Goal: Task Accomplishment & Management: Use online tool/utility

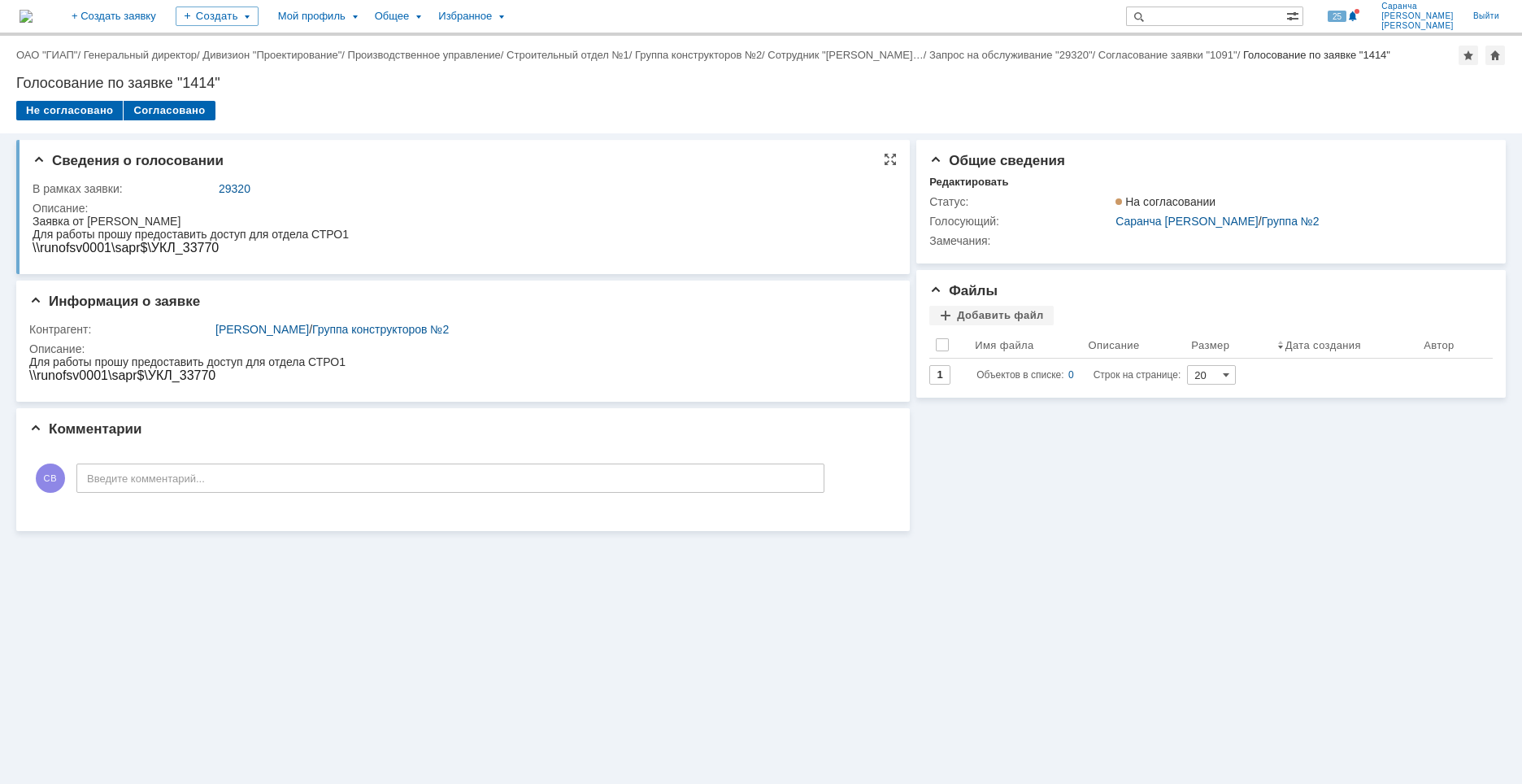
click at [732, 176] on div "В рамках заявки: 29320 Описание:" at bounding box center [464, 218] width 864 height 85
click at [995, 180] on div "Редактировать" at bounding box center [968, 182] width 79 height 13
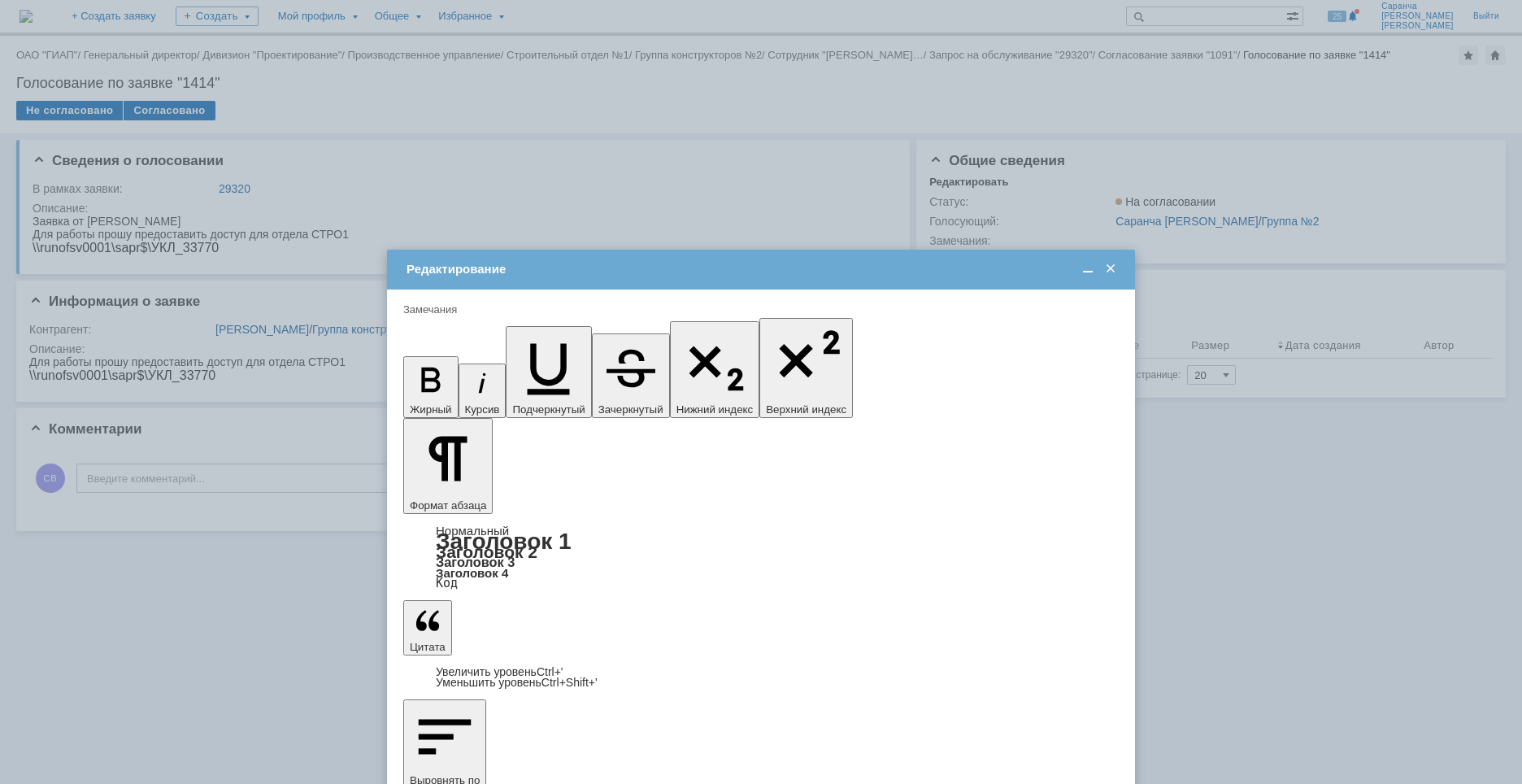
click at [1112, 271] on span at bounding box center [1110, 268] width 16 height 14
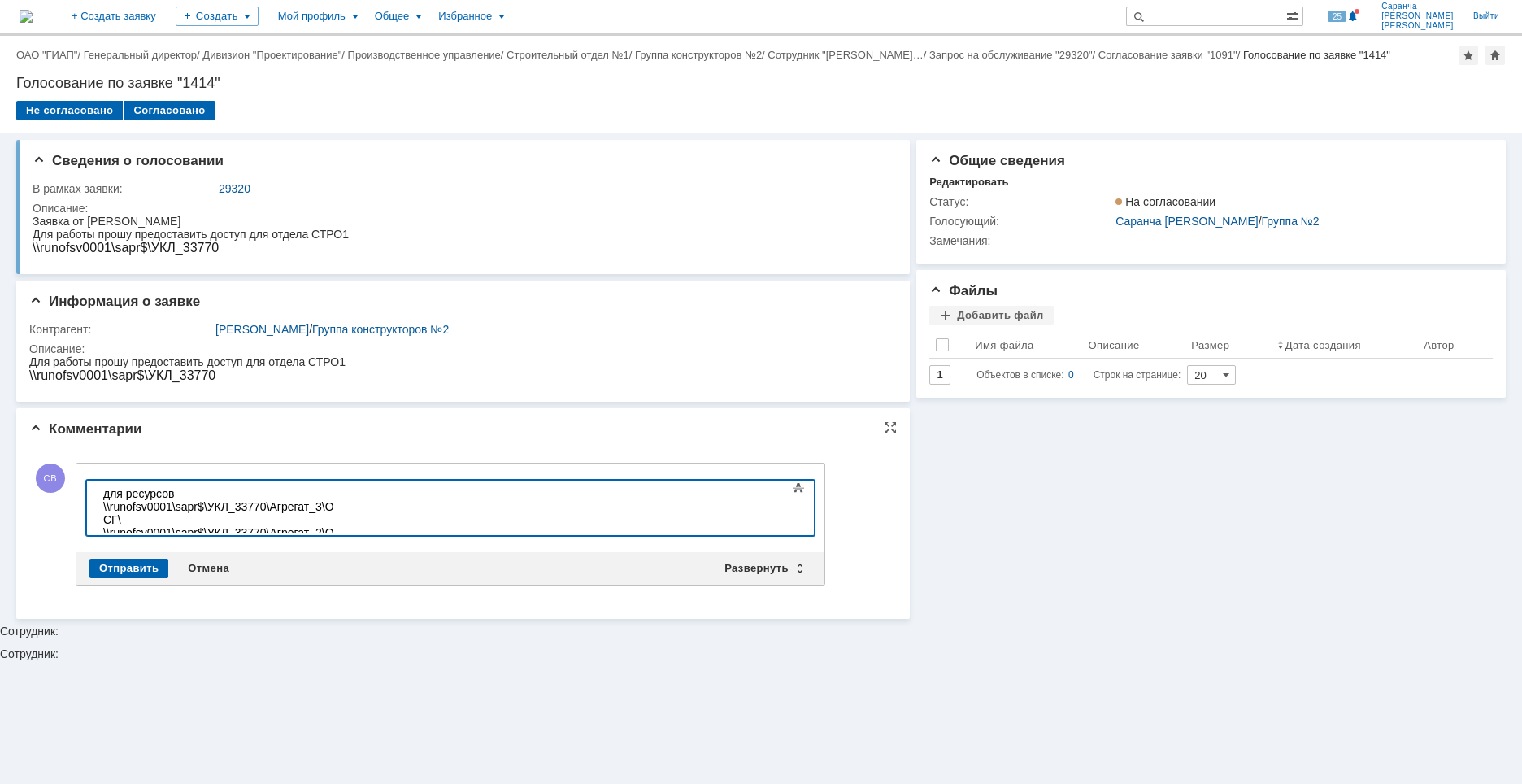
scroll to position [737, 3]
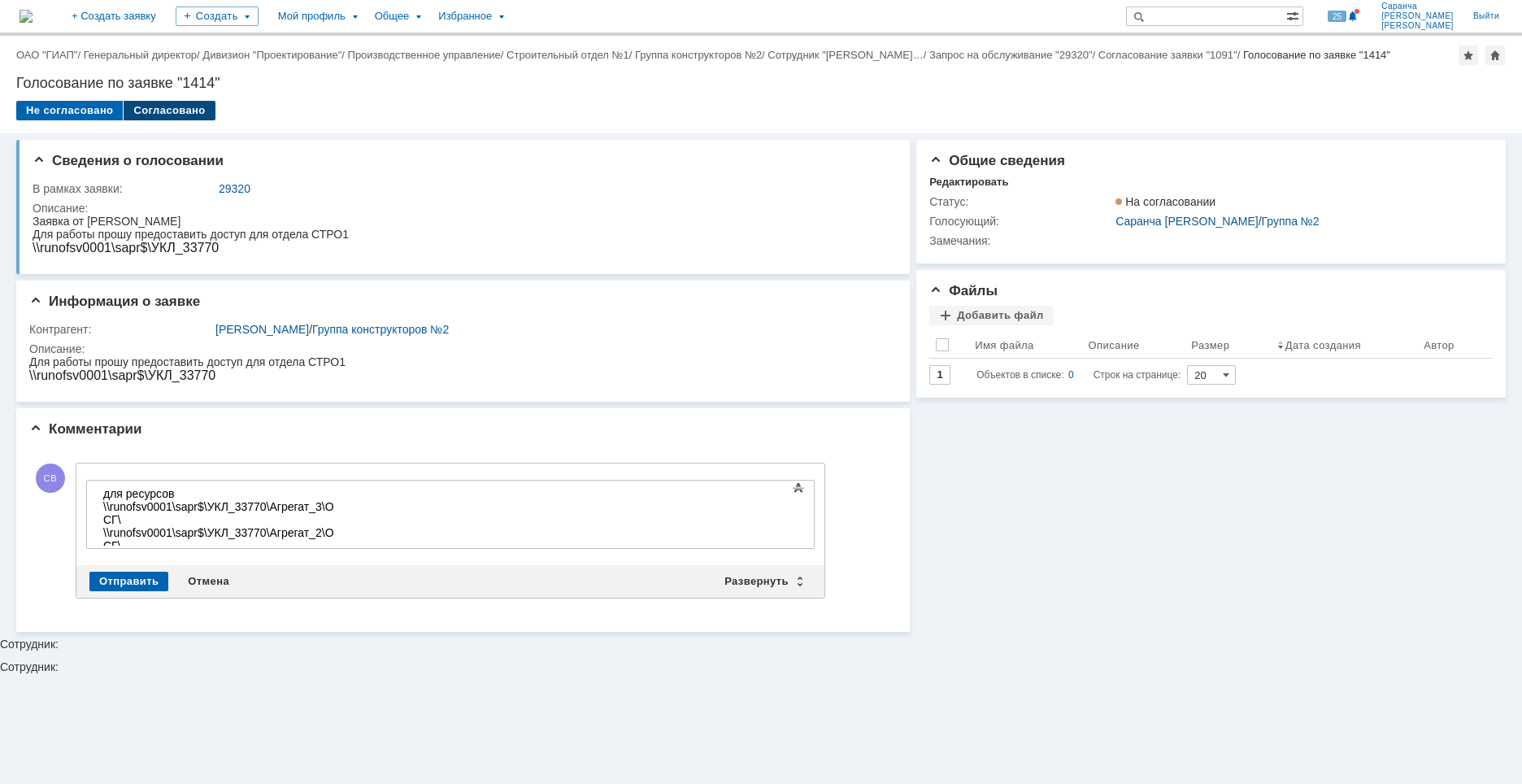
click at [164, 112] on div "Согласовано" at bounding box center [169, 110] width 91 height 20
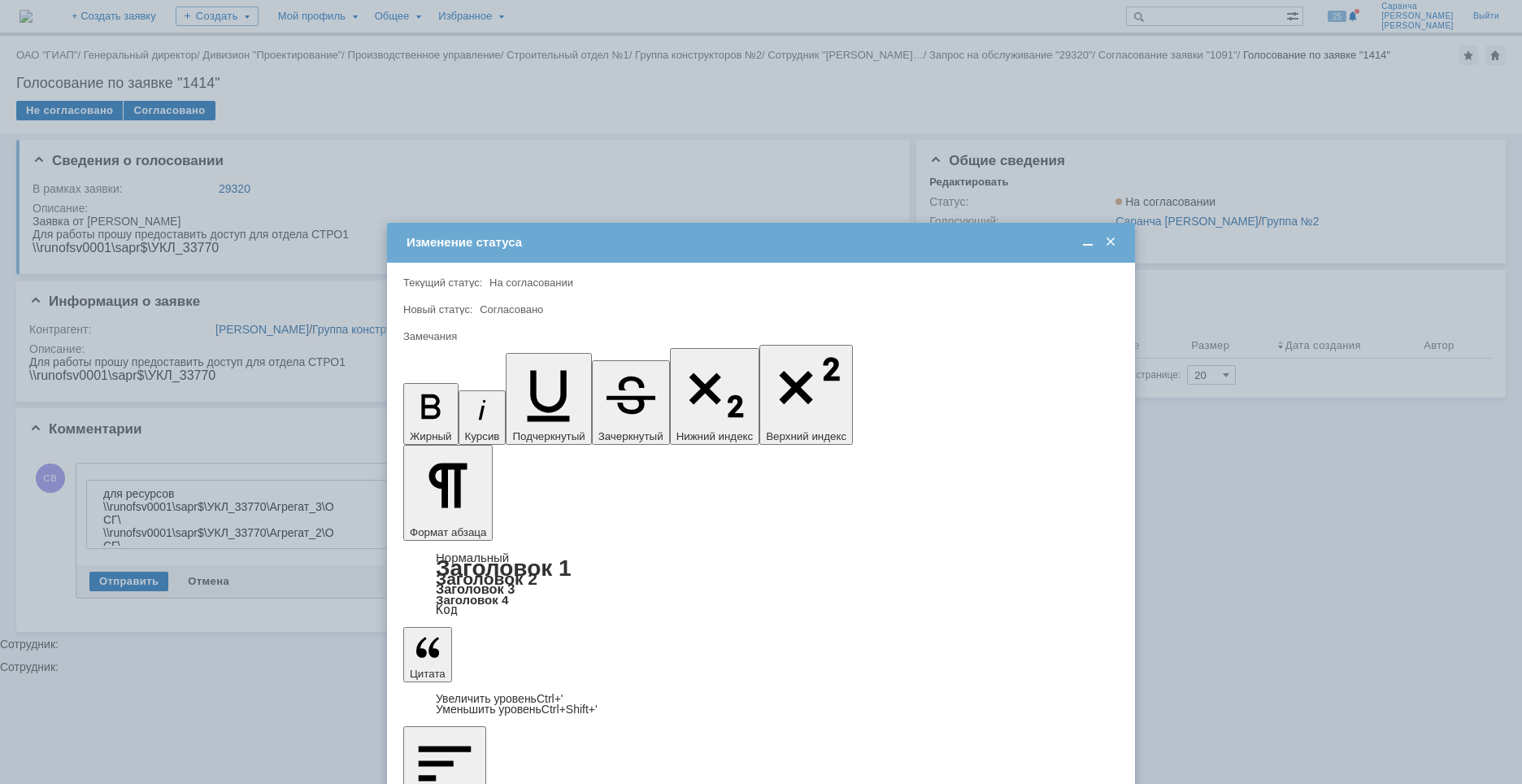
scroll to position [0, 0]
click at [1111, 242] on span at bounding box center [1110, 242] width 16 height 14
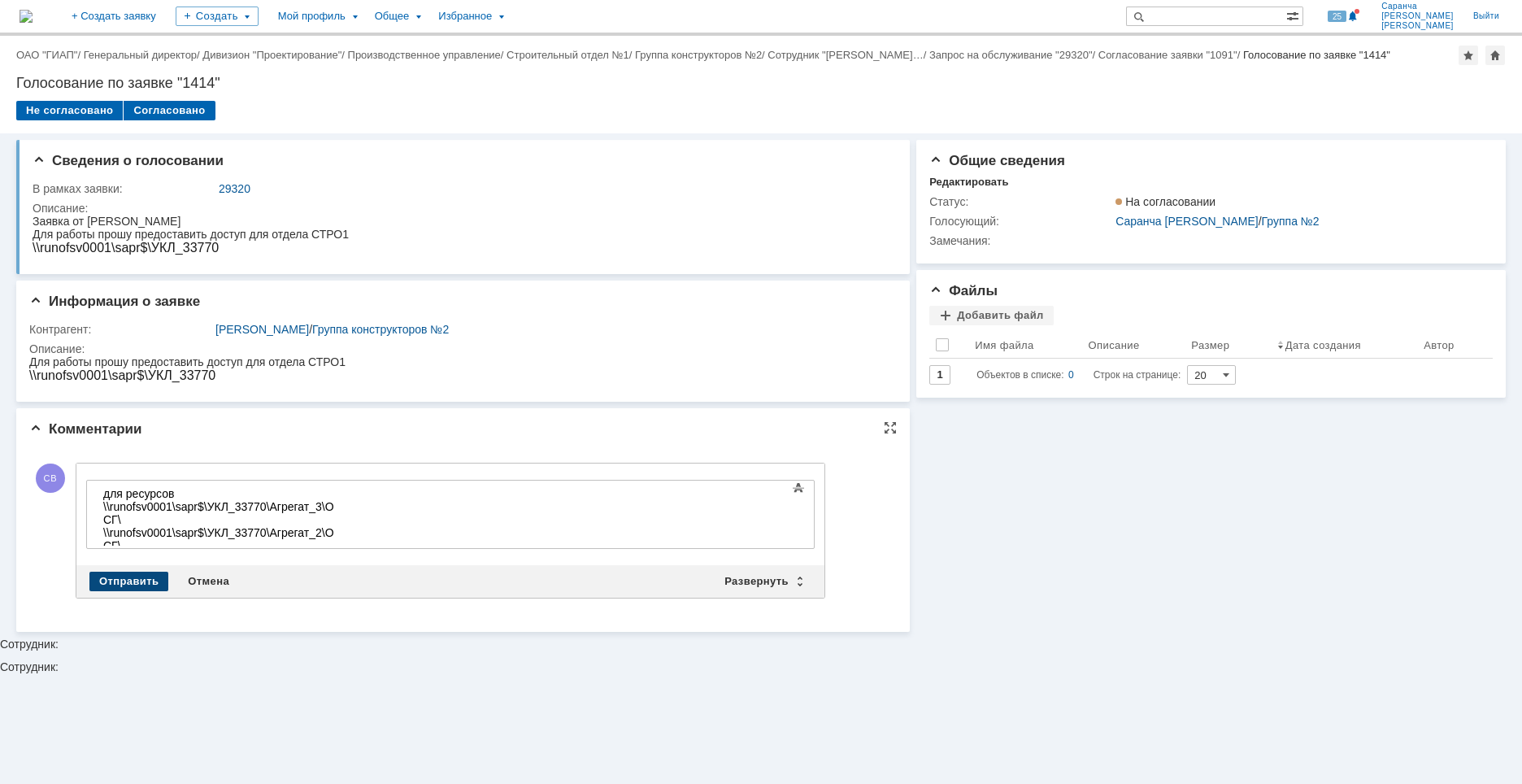
click at [140, 578] on div "Отправить" at bounding box center [128, 581] width 79 height 20
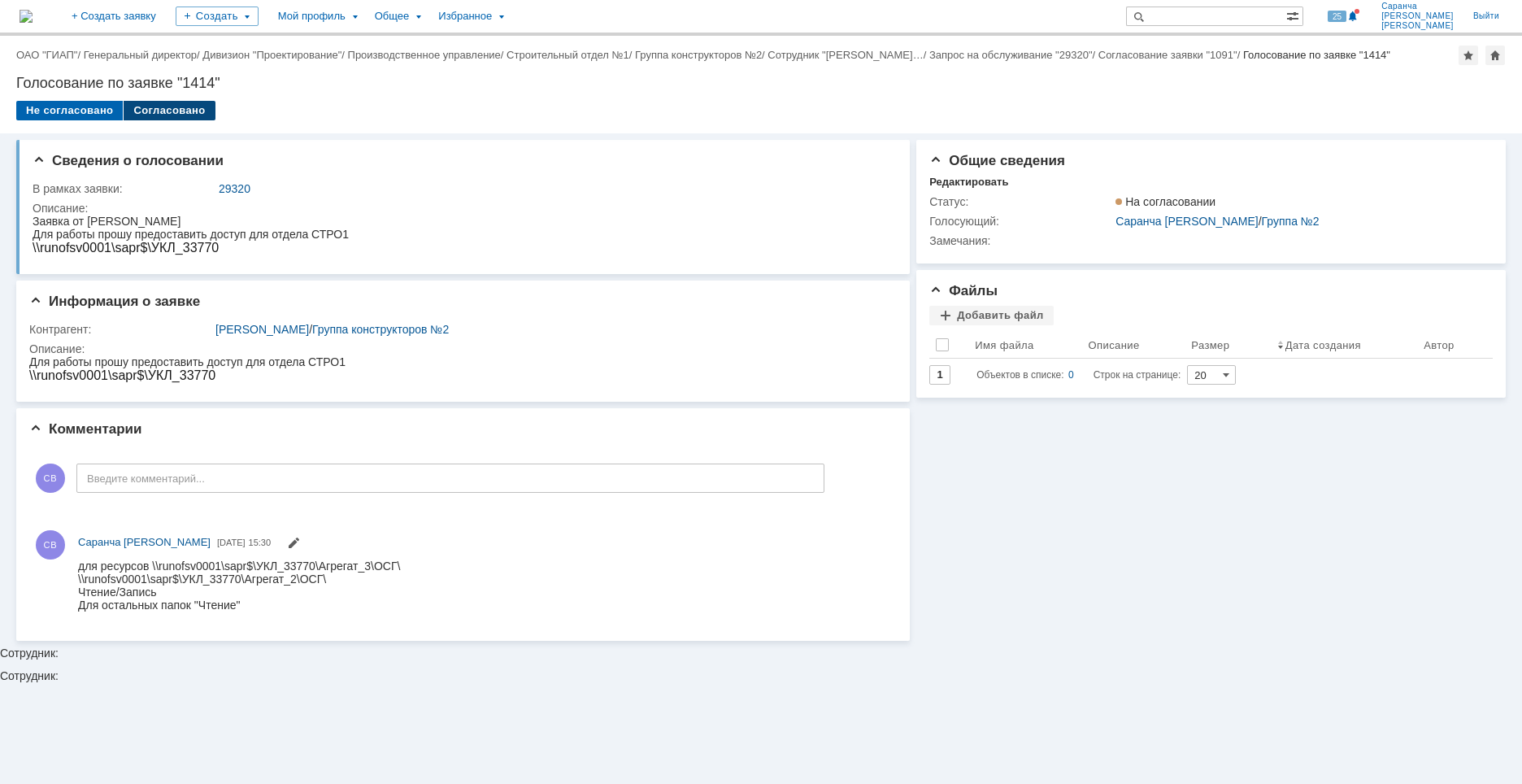
click at [147, 105] on div "Согласовано" at bounding box center [169, 110] width 91 height 20
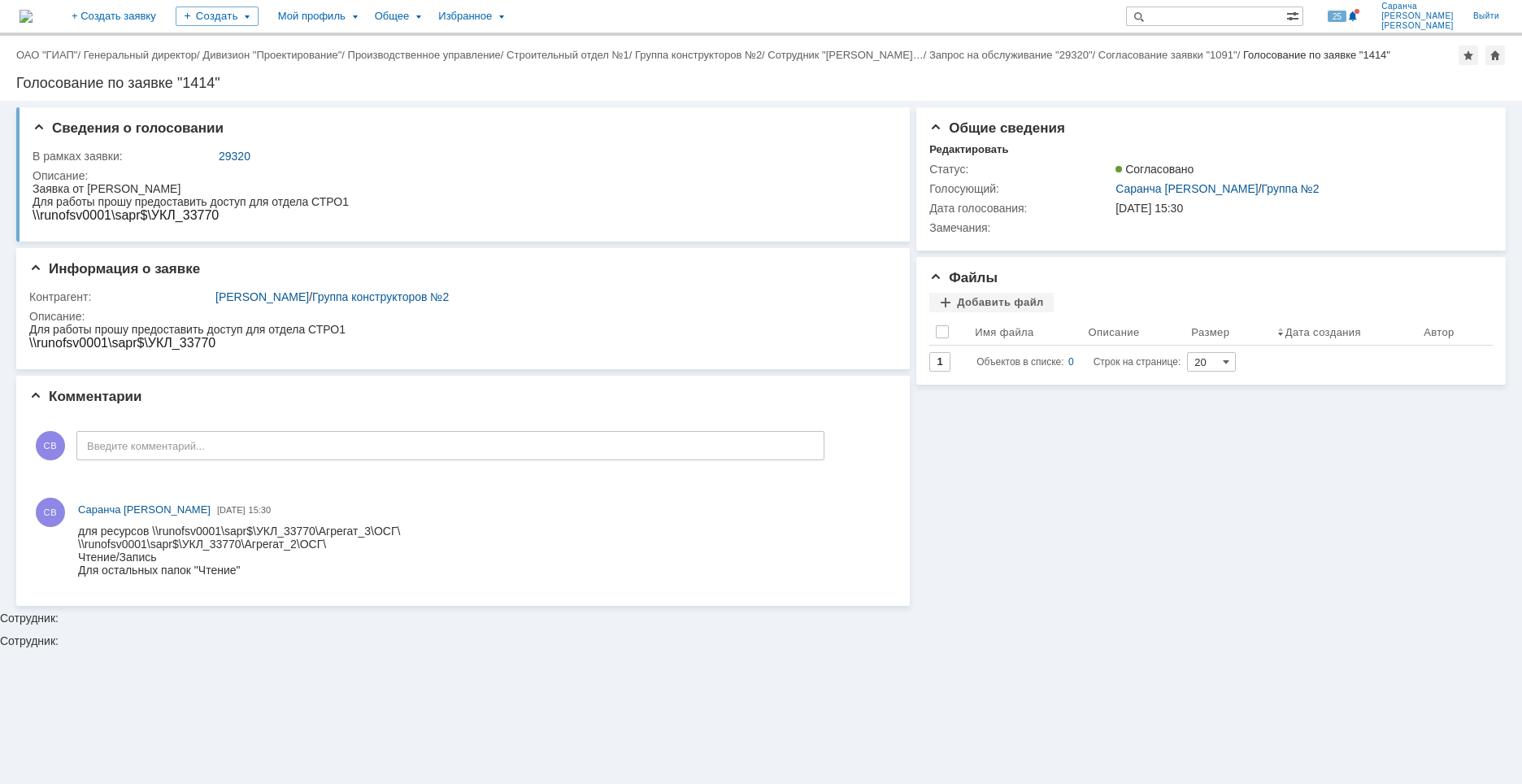
click at [391, 662] on div "Сведения о голосовании В рамках заявки: 29320 Описание: Информация о заявке Кон…" at bounding box center [761, 442] width 1522 height 683
drag, startPoint x: 264, startPoint y: 148, endPoint x: 219, endPoint y: 155, distance: 45.5
click at [219, 155] on td "29320" at bounding box center [552, 155] width 673 height 20
copy link "29320"
